Goal: Information Seeking & Learning: Understand process/instructions

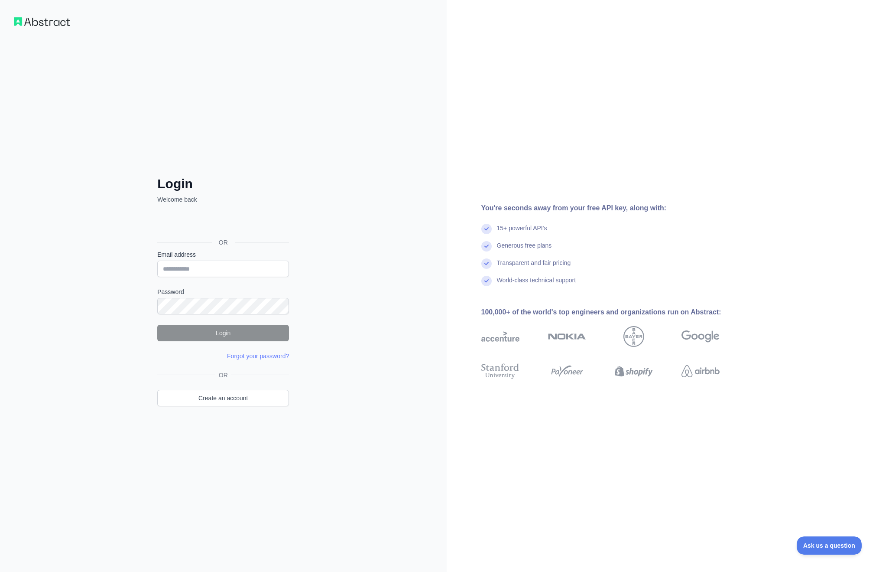
click at [229, 222] on div "Sign in with Google. Opens in new tab" at bounding box center [222, 222] width 130 height 19
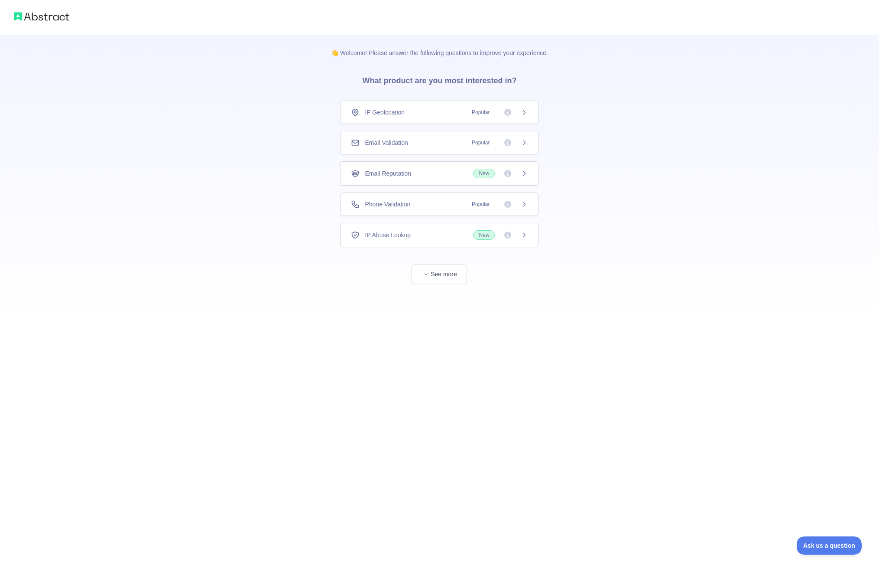
click at [679, 167] on div "👋 Welcome! Please answer the following questions to improve your experience. Wh…" at bounding box center [439, 159] width 879 height 319
click at [507, 208] on icon at bounding box center [508, 204] width 9 height 9
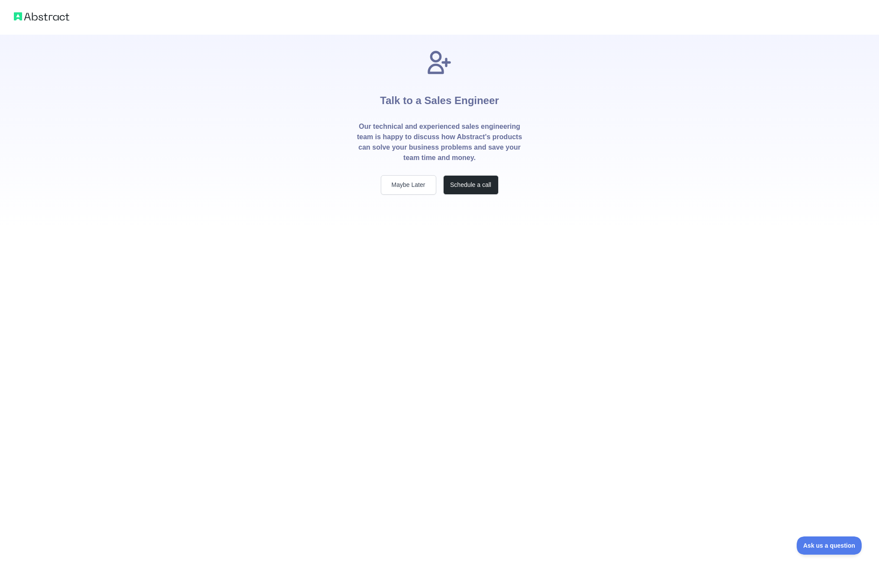
drag, startPoint x: 412, startPoint y: 182, endPoint x: 423, endPoint y: 188, distance: 13.2
click at [411, 181] on button "Maybe Later" at bounding box center [408, 185] width 55 height 20
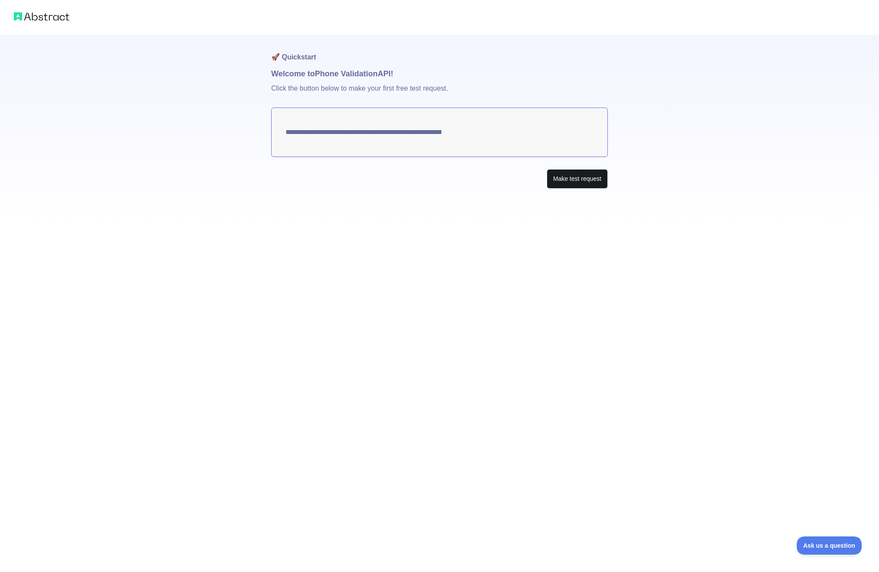
click at [582, 181] on button "Make test request" at bounding box center [577, 179] width 61 height 20
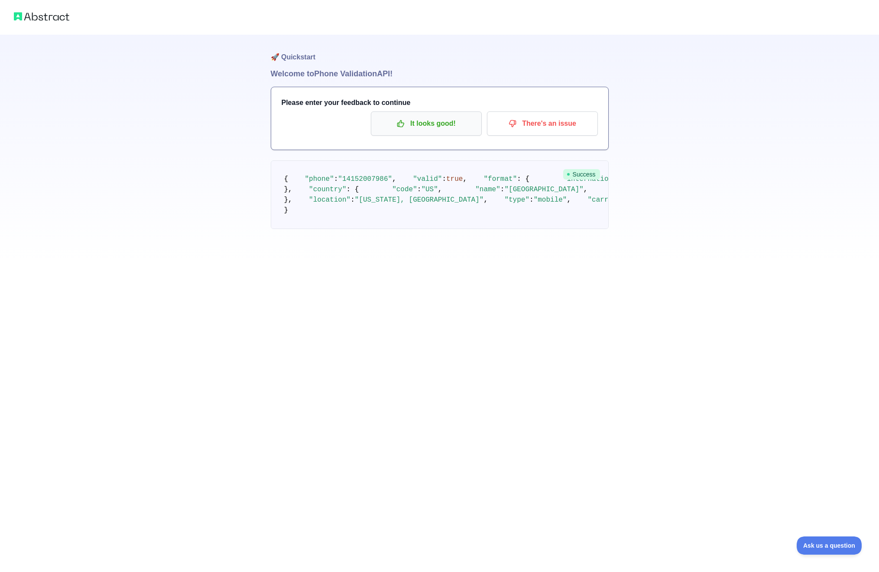
click at [428, 124] on p "It looks good!" at bounding box center [427, 123] width 98 height 15
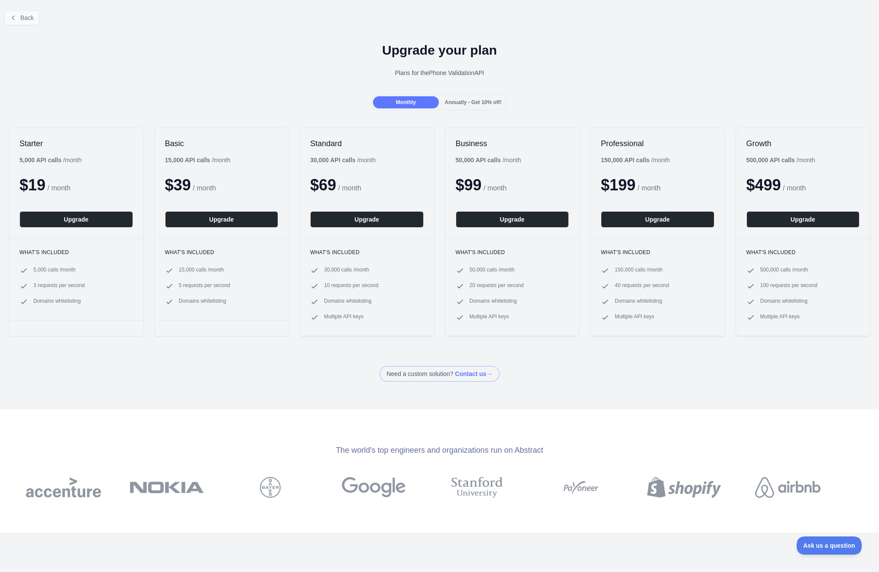
click at [20, 15] on span "Back" at bounding box center [26, 17] width 13 height 7
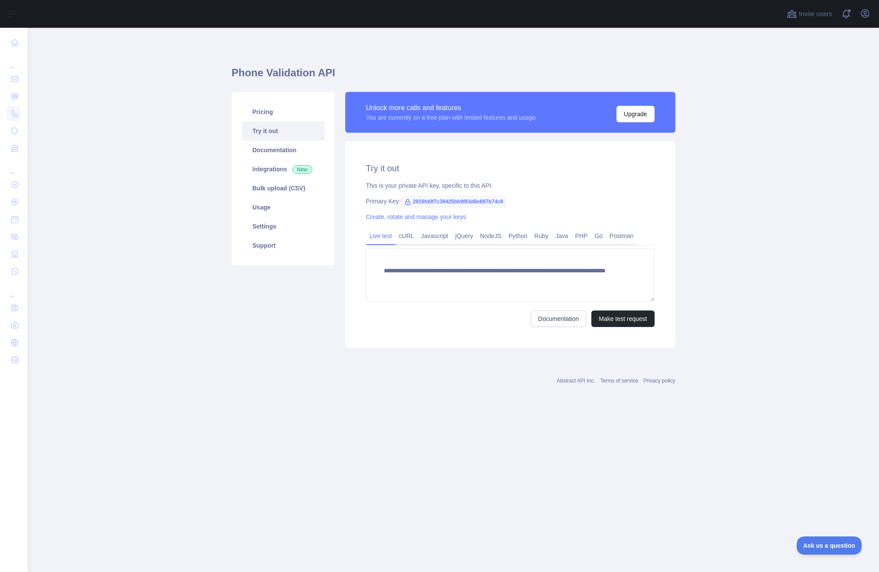
click at [479, 203] on span "2916fd0f7c39425bb9f83d8e697b74c8" at bounding box center [454, 201] width 106 height 13
click at [416, 239] on link "cURL" at bounding box center [407, 236] width 22 height 14
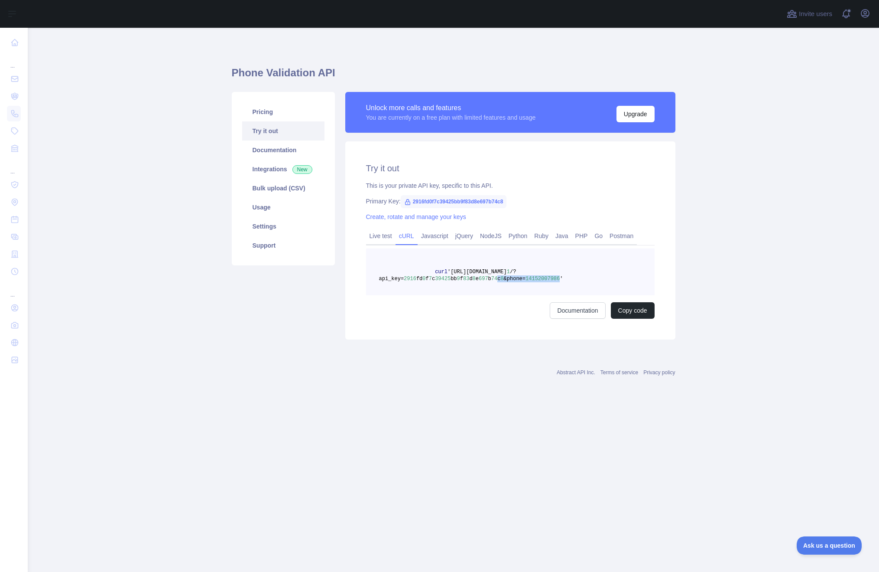
drag, startPoint x: 560, startPoint y: 279, endPoint x: 500, endPoint y: 290, distance: 61.3
click at [500, 276] on span "curl '[URL][DOMAIN_NAME] 1 /?api_key= 2916 fd 0 f 7 c 39425 bb 9 f 83 d 8 e 697…" at bounding box center [471, 275] width 184 height 13
click at [495, 287] on pre "curl '[URL][DOMAIN_NAME] 1 /?api_key= 2916 fd 0 f 7 c 39425 bb 9 f 83 d 8 e 697…" at bounding box center [510, 271] width 289 height 47
click at [471, 271] on span "'[URL][DOMAIN_NAME]" at bounding box center [477, 272] width 59 height 6
click at [632, 303] on button "Copy code" at bounding box center [633, 310] width 44 height 16
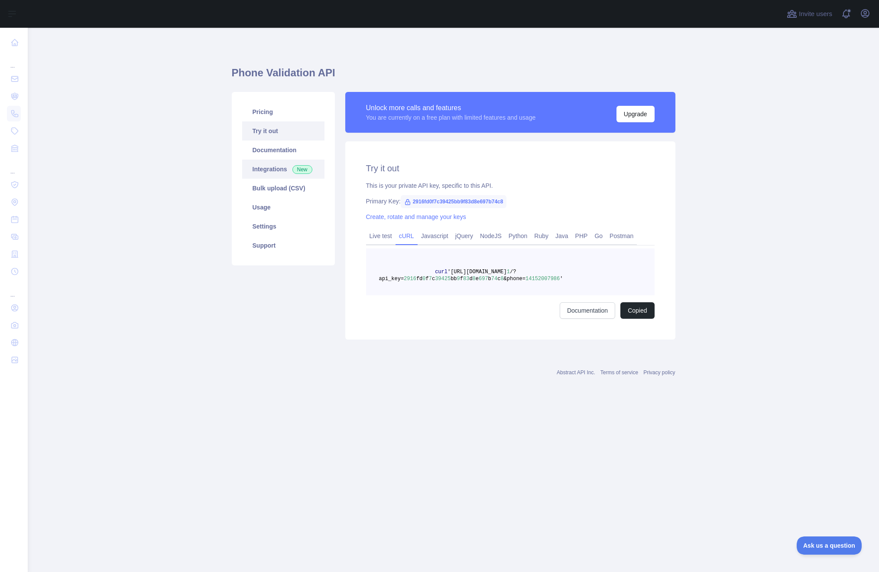
click at [293, 160] on link "Integrations New" at bounding box center [283, 169] width 82 height 19
